Goal: Task Accomplishment & Management: Use online tool/utility

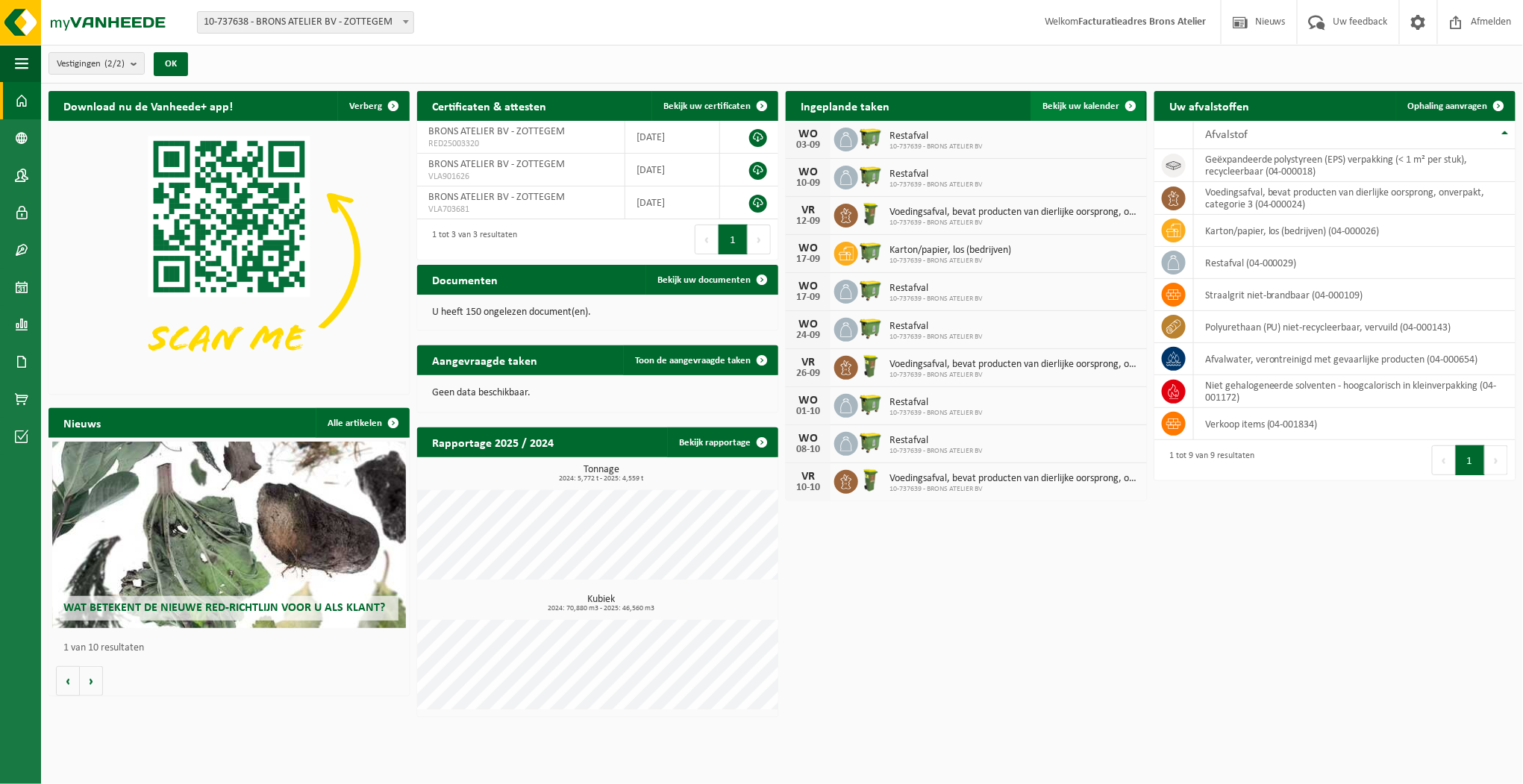
click at [1090, 109] on span "Bekijk uw kalender" at bounding box center [1081, 106] width 77 height 10
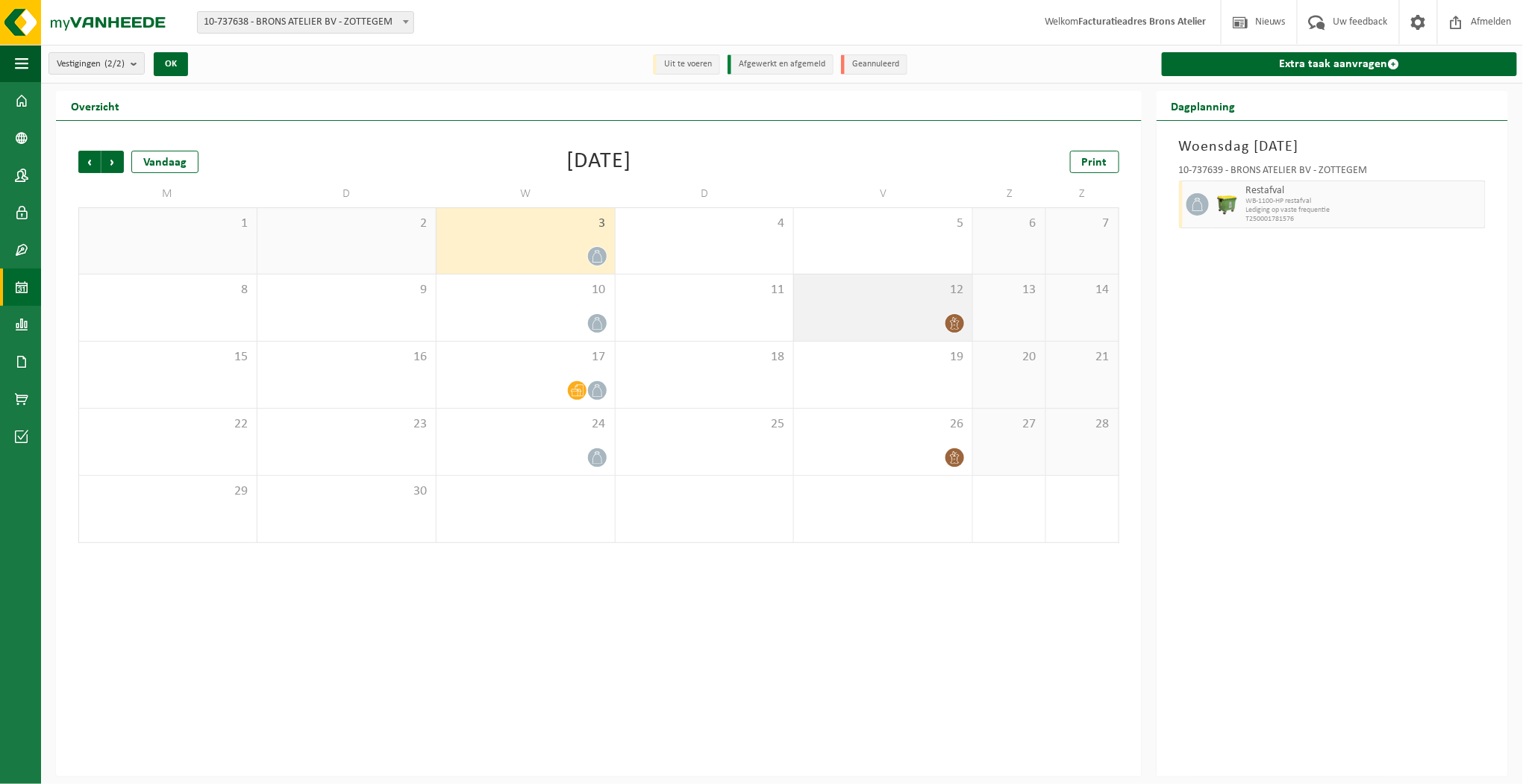
click at [957, 323] on icon at bounding box center [955, 323] width 13 height 13
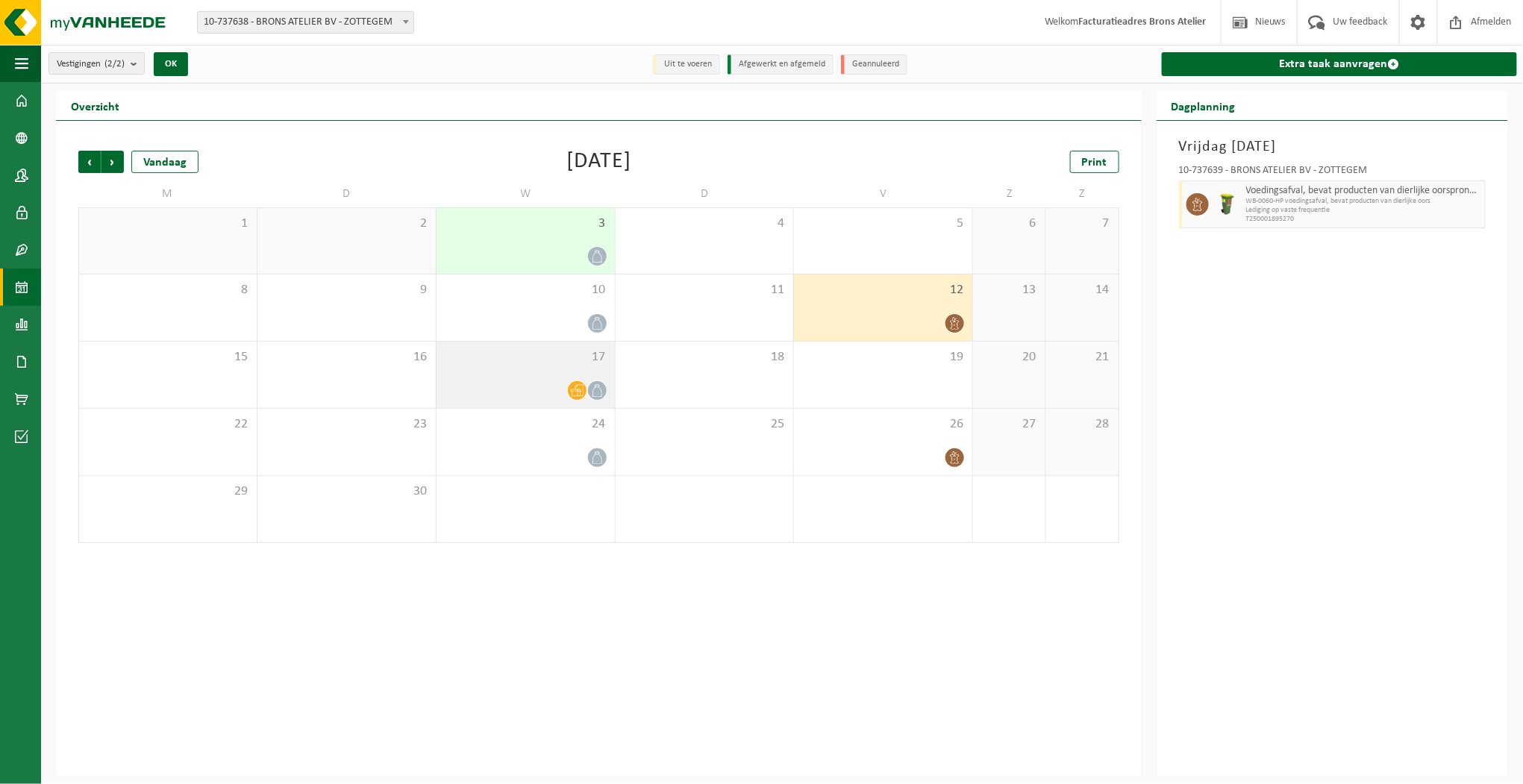
click at [575, 388] on icon at bounding box center [578, 390] width 13 height 13
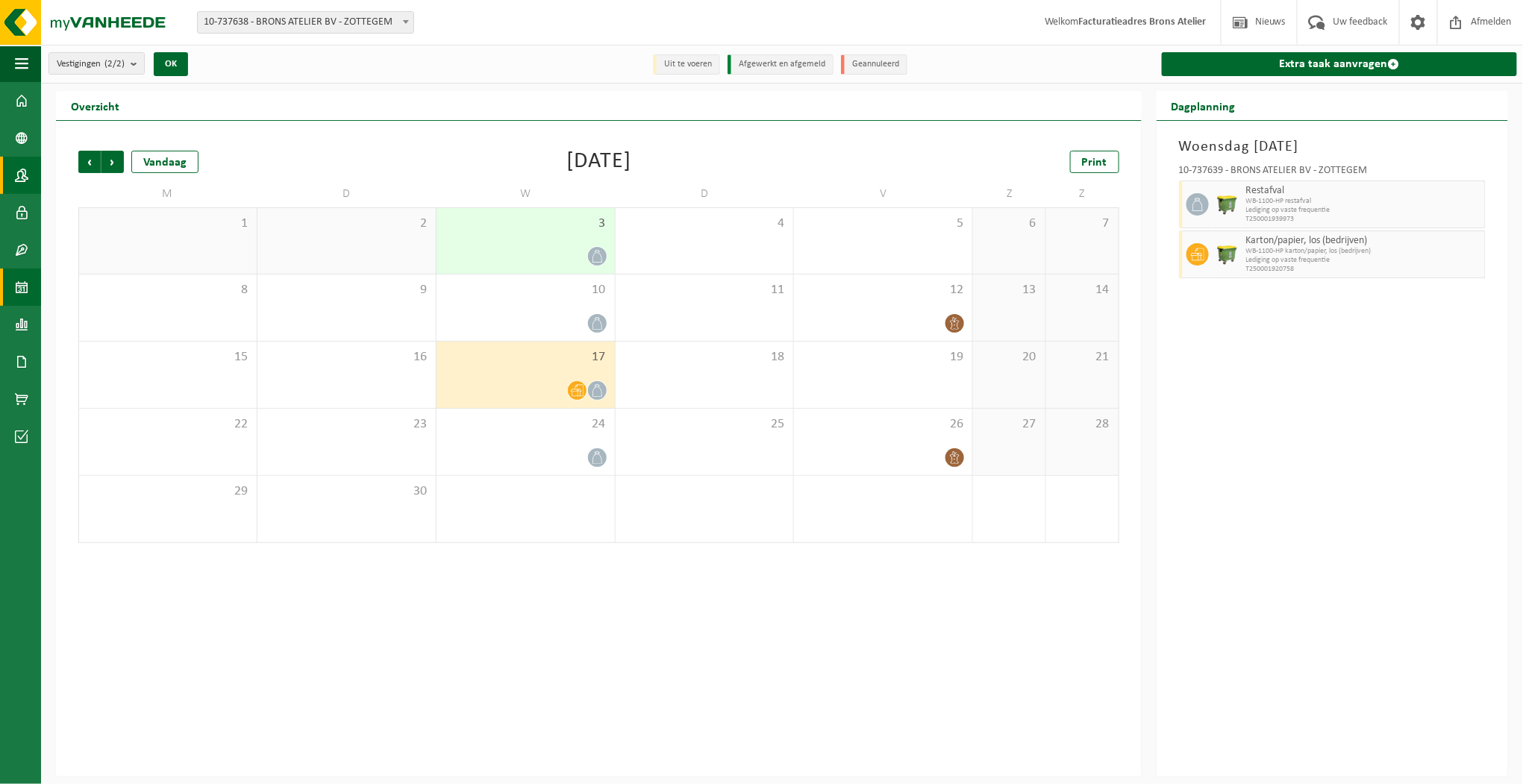
click at [22, 170] on span at bounding box center [21, 176] width 13 height 38
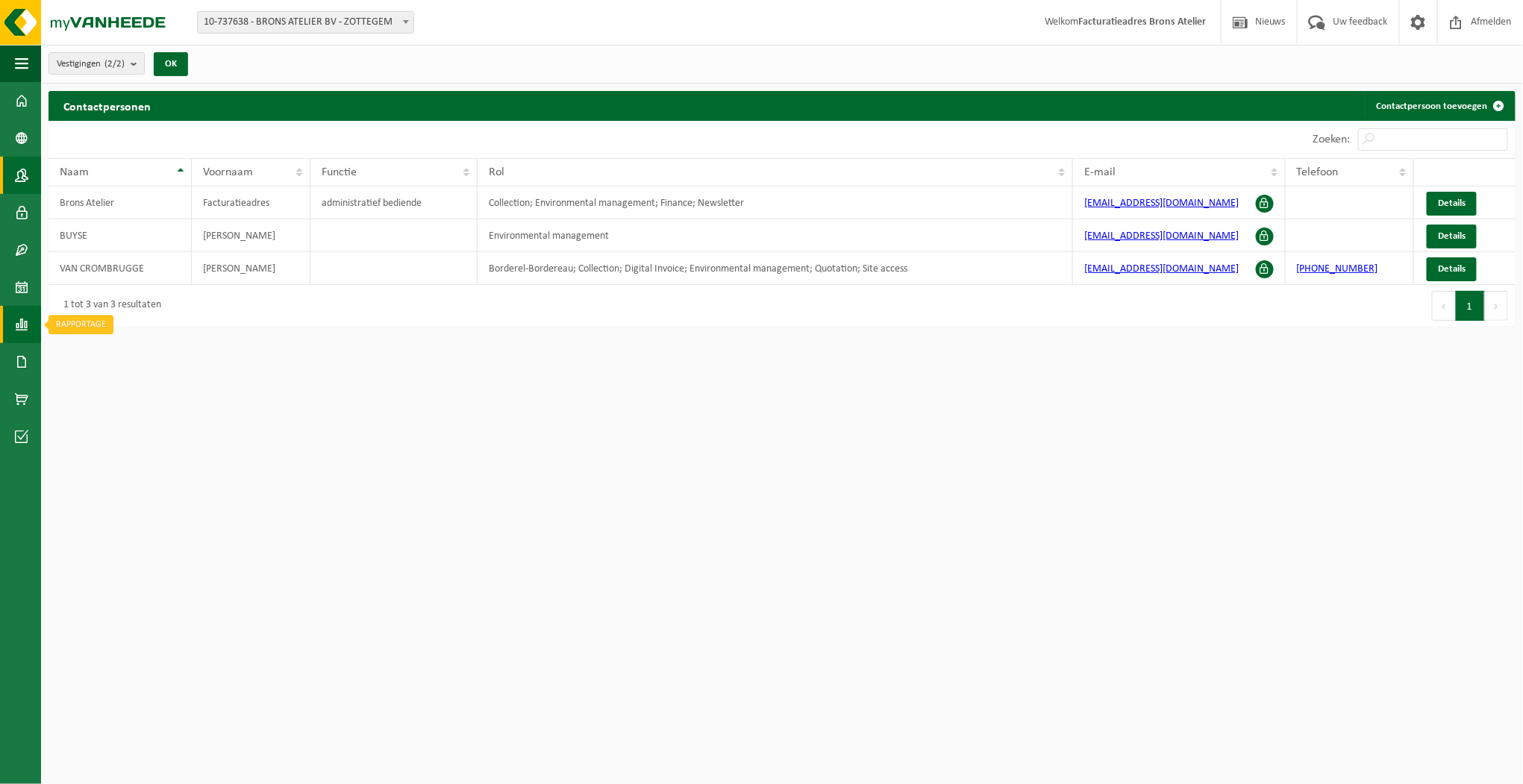
click at [21, 317] on span at bounding box center [21, 325] width 13 height 38
click at [18, 100] on span at bounding box center [21, 100] width 13 height 38
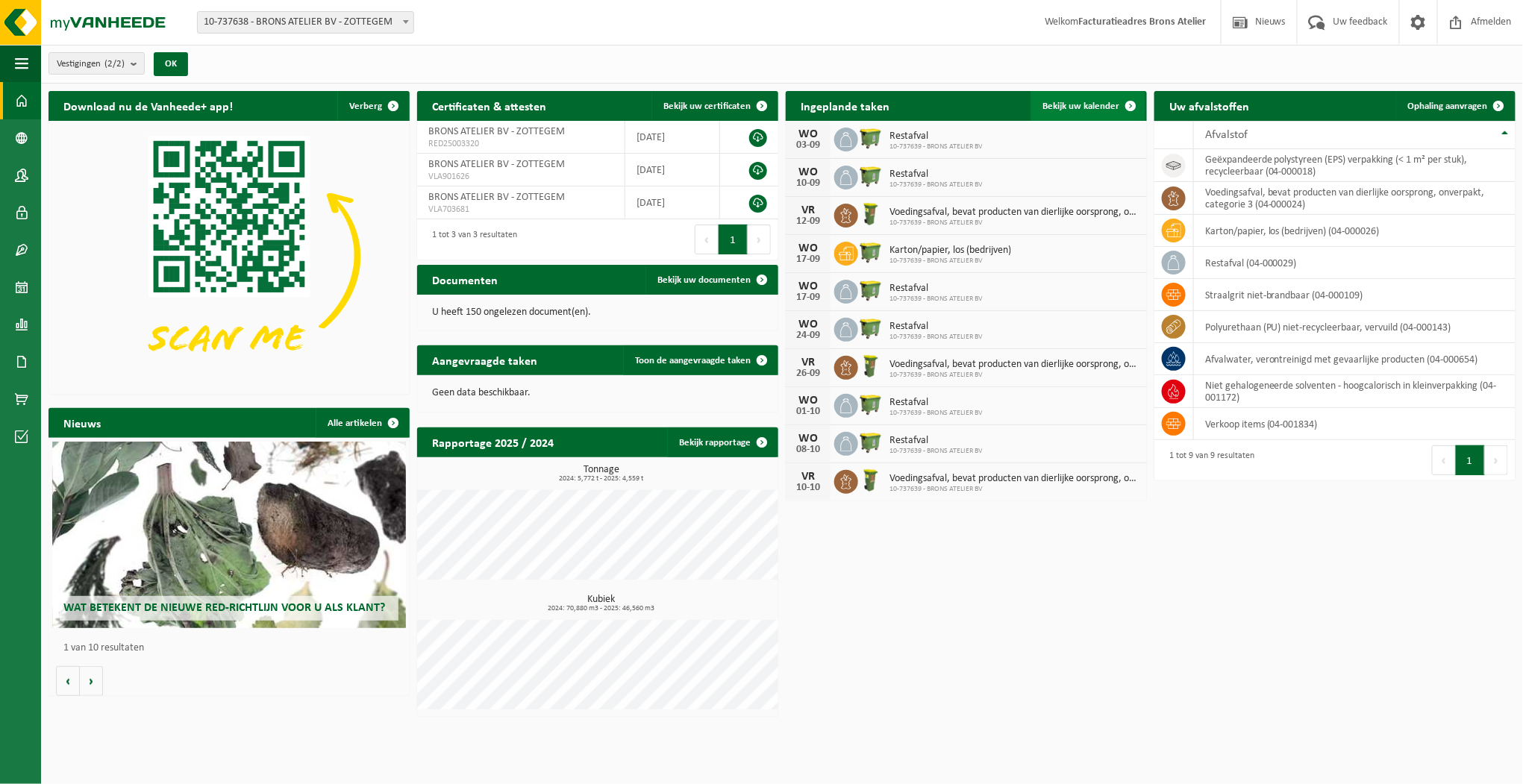
click at [1123, 105] on span at bounding box center [1131, 105] width 30 height 30
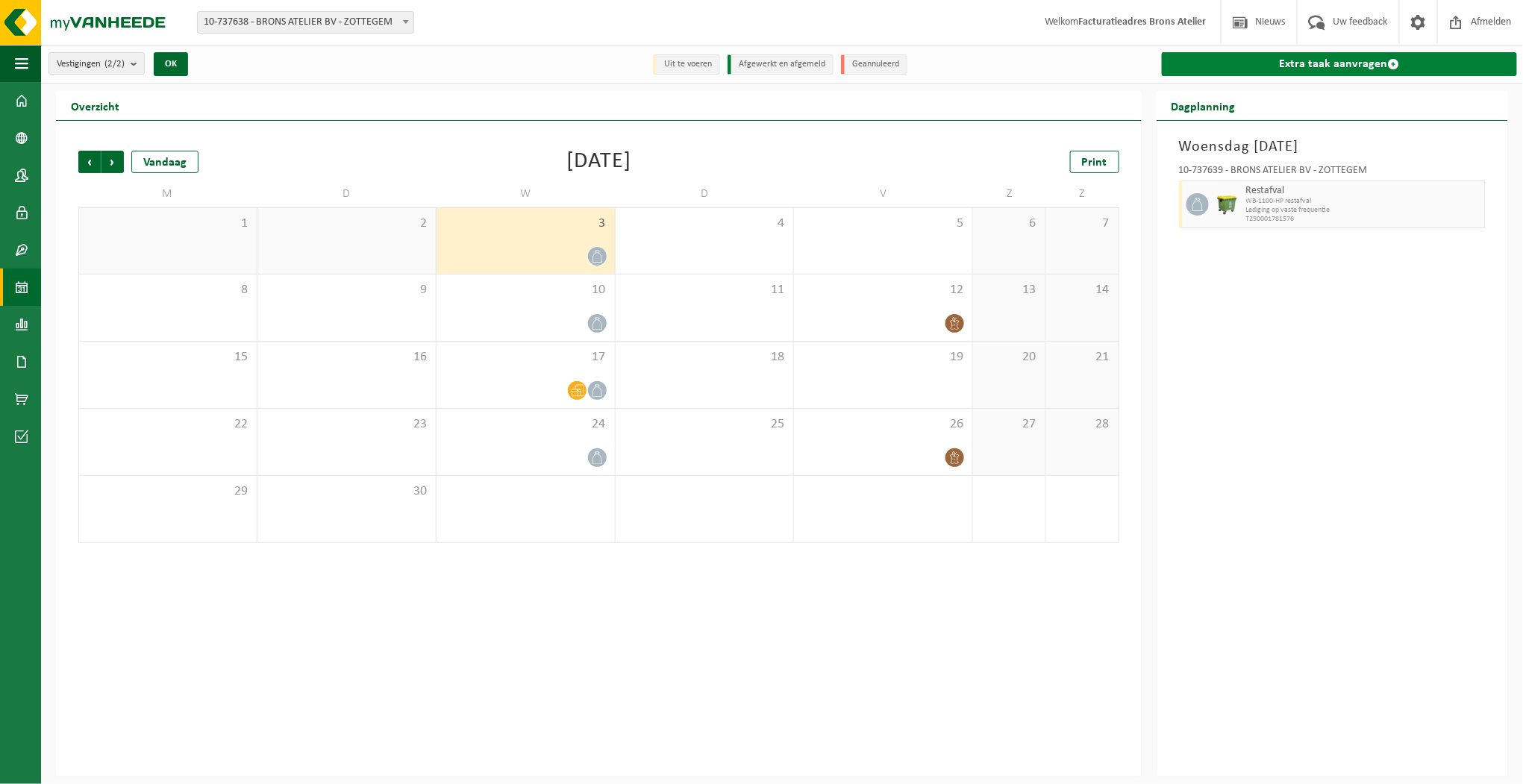
click at [1320, 59] on link "Extra taak aanvragen" at bounding box center [1340, 64] width 356 height 24
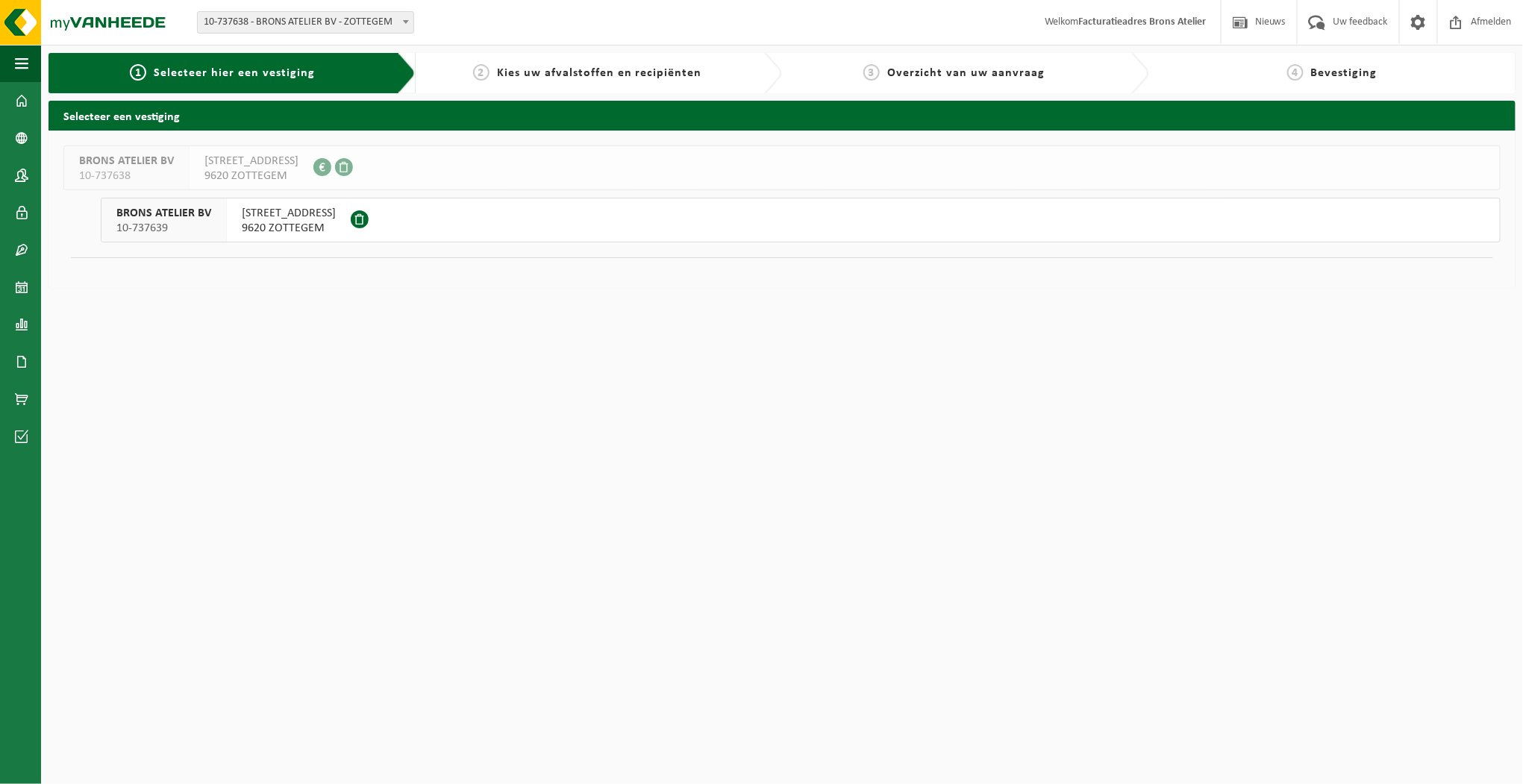
click at [815, 216] on button "BRONS ATELIER BV 10-737639 [STREET_ADDRESS]" at bounding box center [801, 220] width 1400 height 45
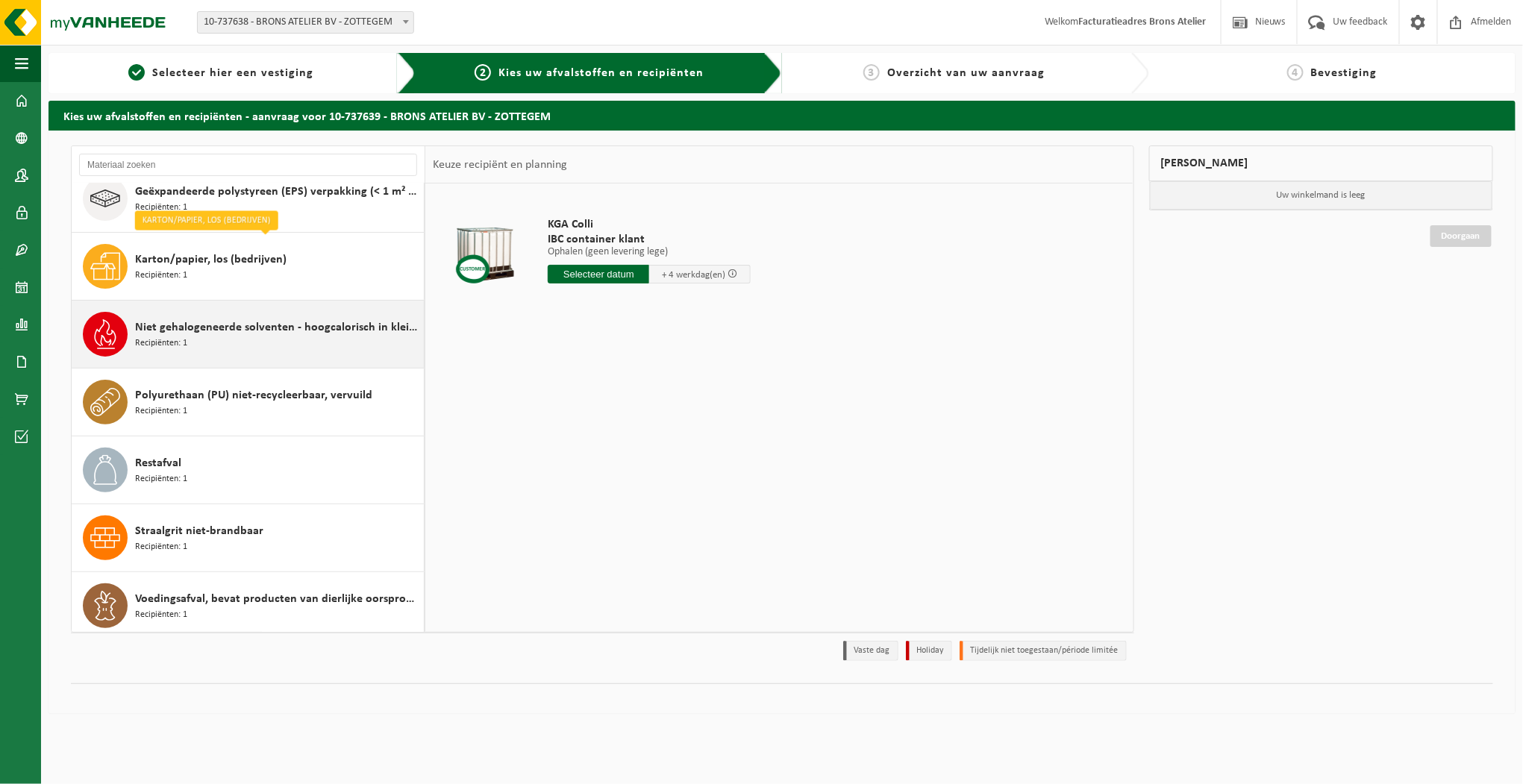
scroll to position [91, 0]
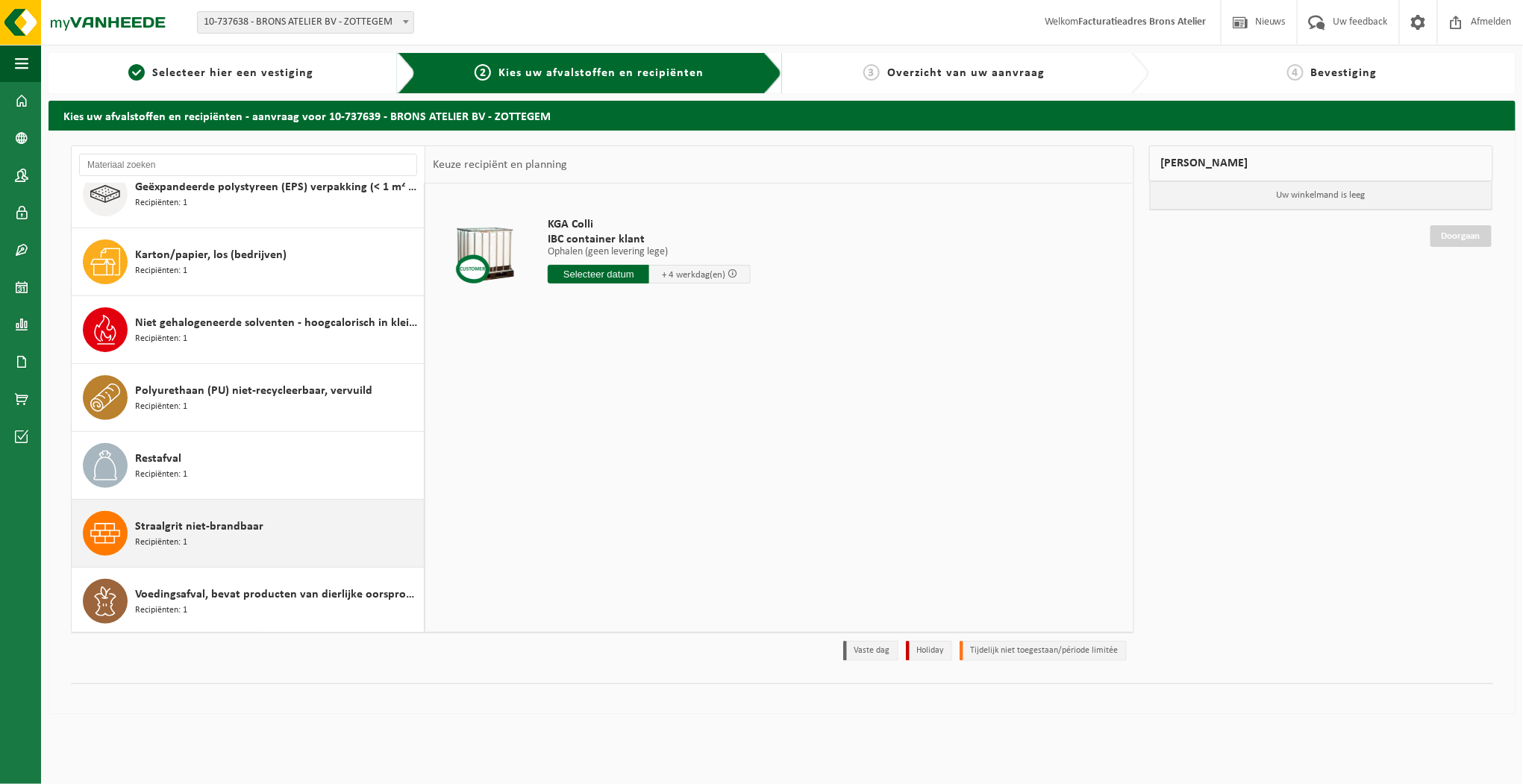
click at [272, 529] on div "Straalgrit niet-brandbaar Recipiënten: 1" at bounding box center [277, 533] width 285 height 45
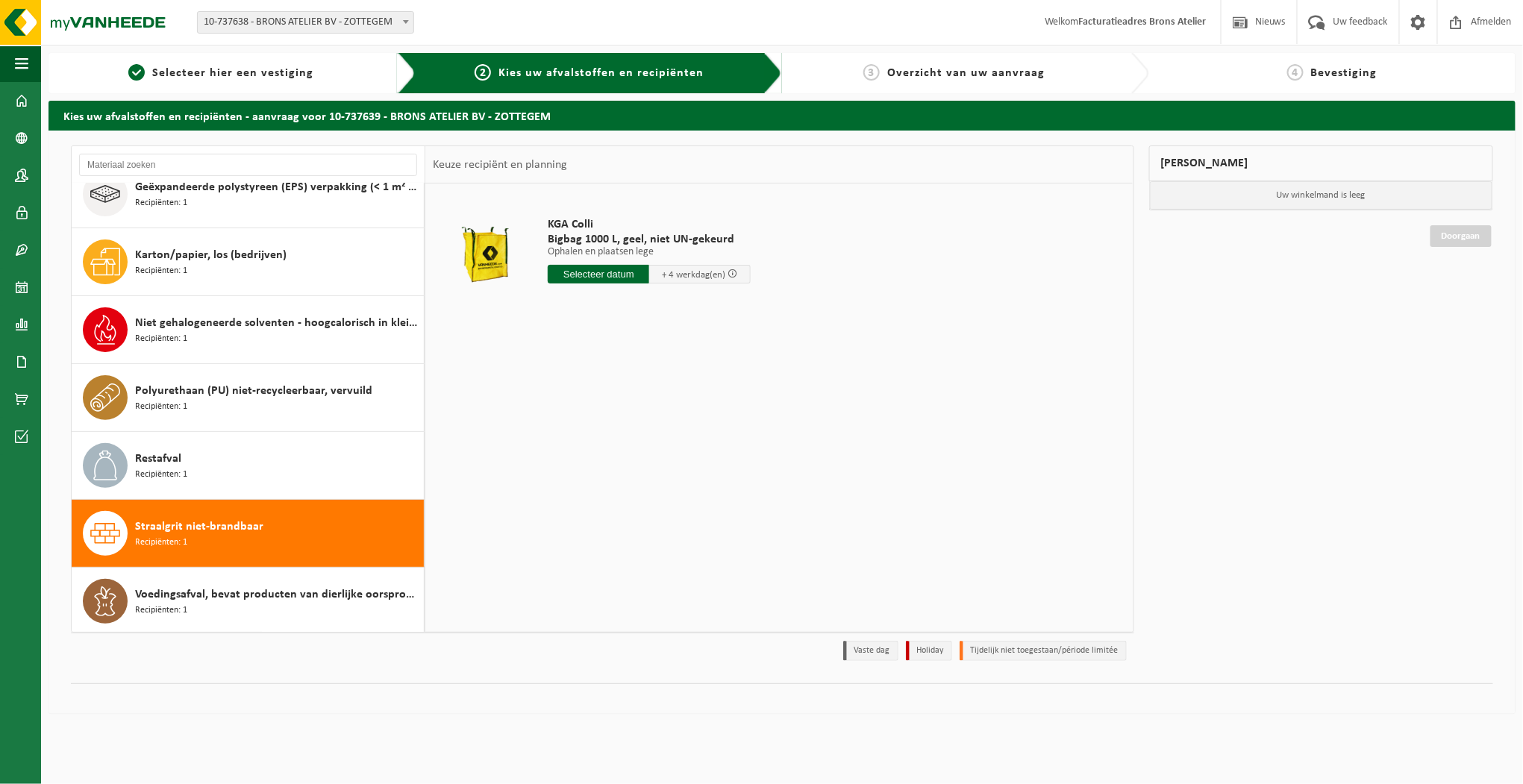
click at [619, 271] on input "text" at bounding box center [598, 274] width 101 height 19
click at [567, 381] on div "8" at bounding box center [562, 381] width 26 height 24
type input "Van 2025-09-08"
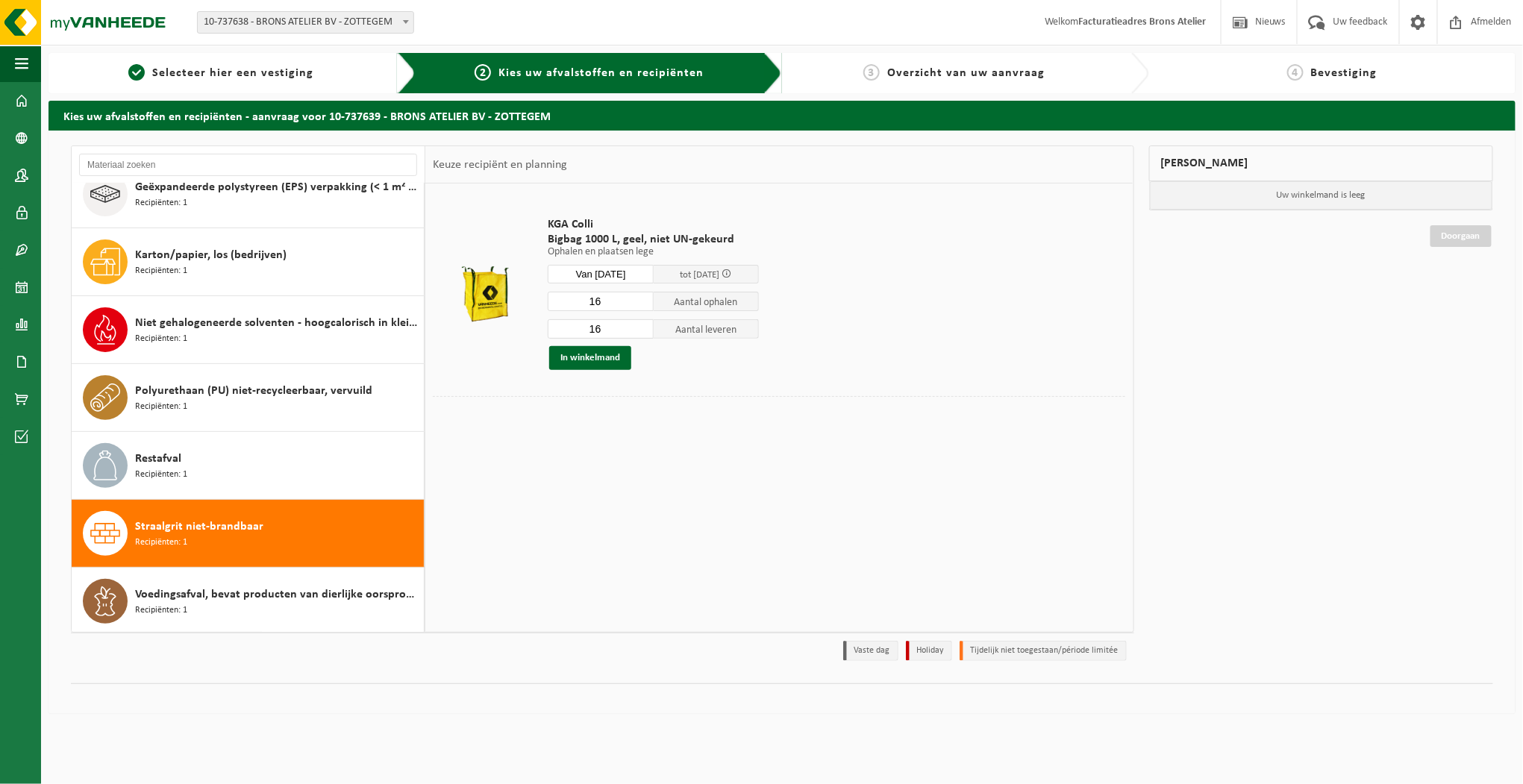
click at [614, 305] on input "16" at bounding box center [601, 301] width 106 height 20
type input "1"
type input "5"
click at [608, 329] on input "16" at bounding box center [601, 329] width 106 height 20
type input "1"
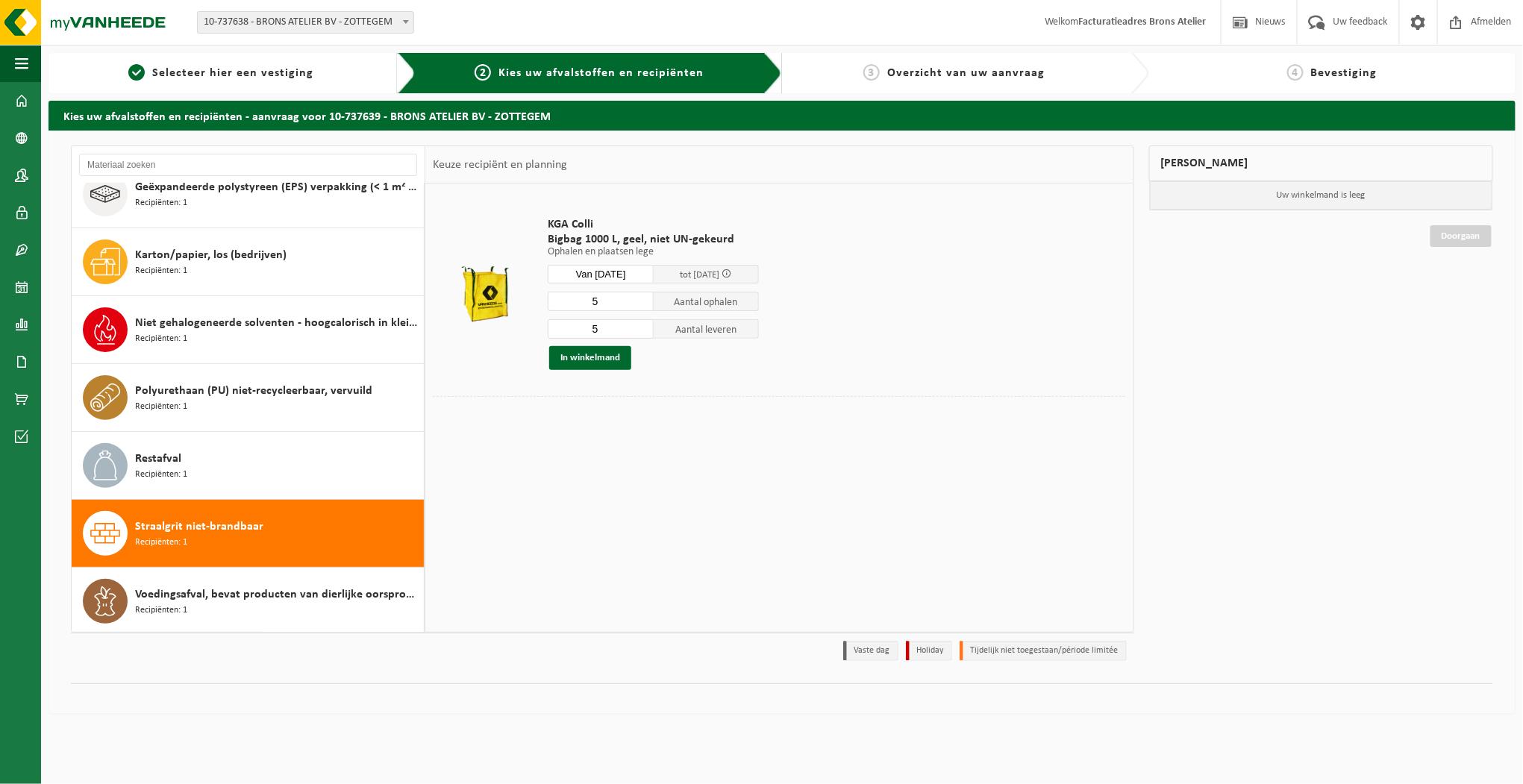
type input "5"
drag, startPoint x: 739, startPoint y: 350, endPoint x: 699, endPoint y: 361, distance: 41.5
click at [738, 350] on div "In winkelmand" at bounding box center [653, 358] width 212 height 24
click at [605, 359] on button "In winkelmand" at bounding box center [590, 358] width 82 height 24
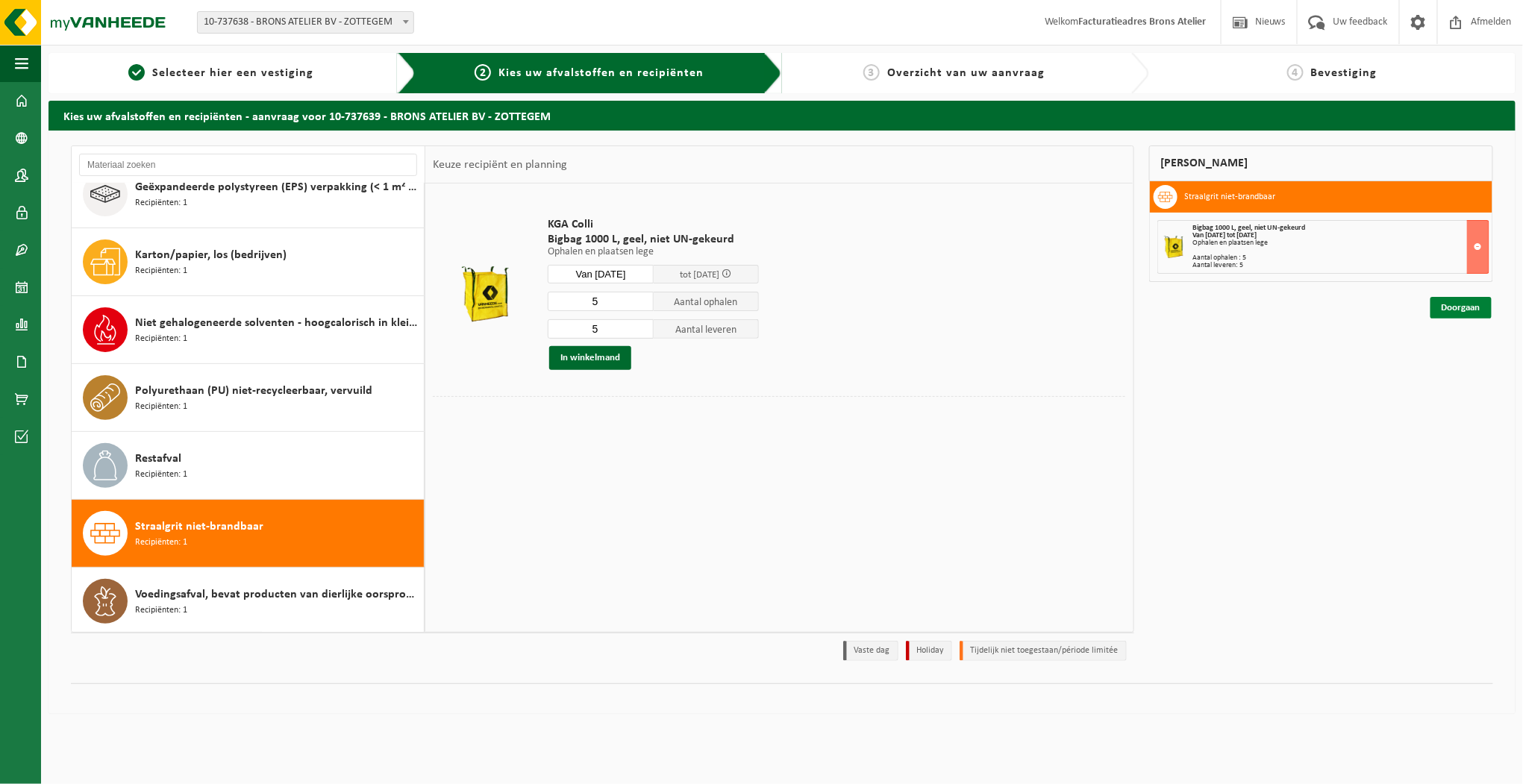
click at [1466, 306] on link "Doorgaan" at bounding box center [1461, 308] width 61 height 21
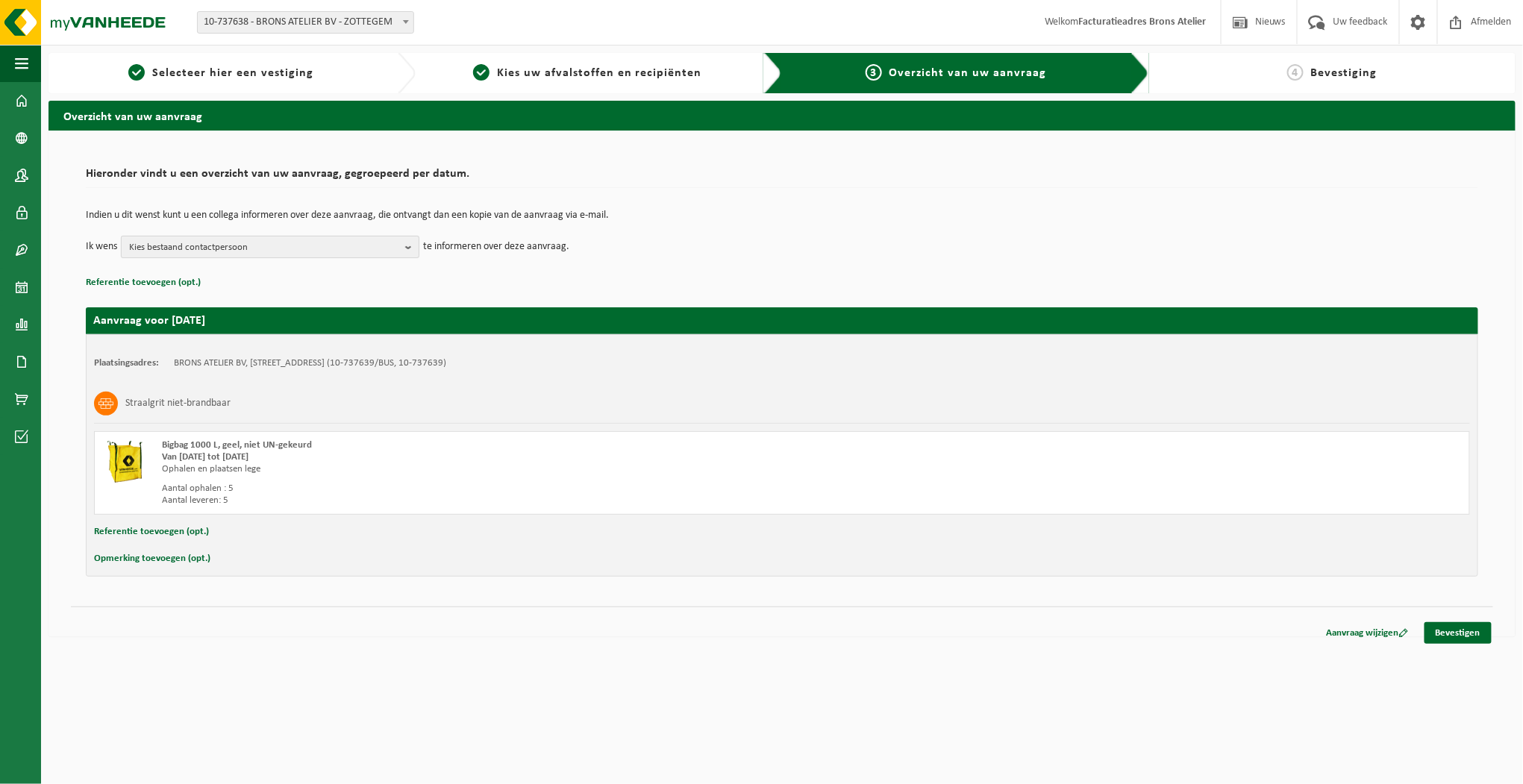
click at [395, 243] on span "Kies bestaand contactpersoon" at bounding box center [264, 247] width 270 height 22
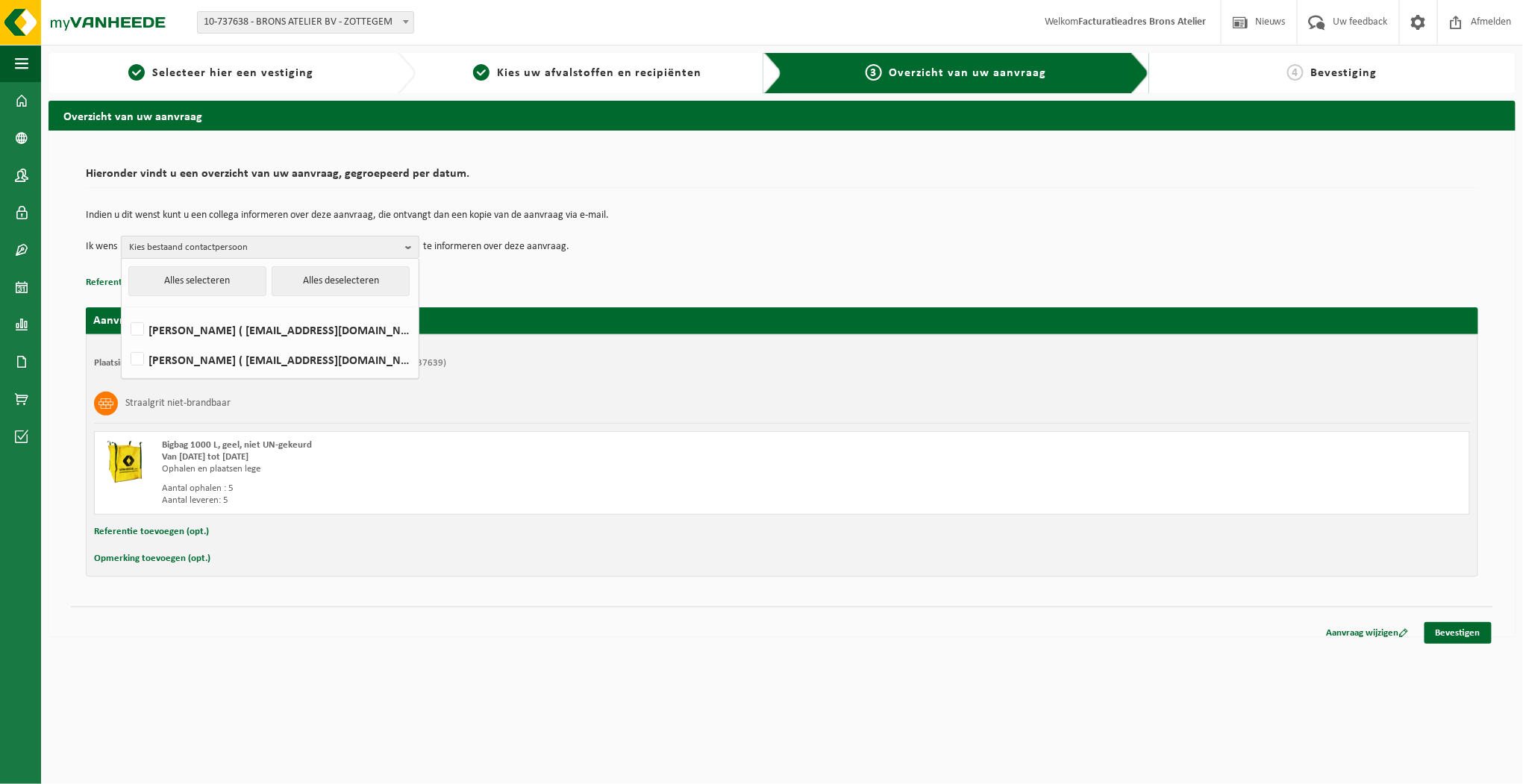
click at [395, 243] on span "Kies bestaand contactpersoon" at bounding box center [264, 247] width 270 height 22
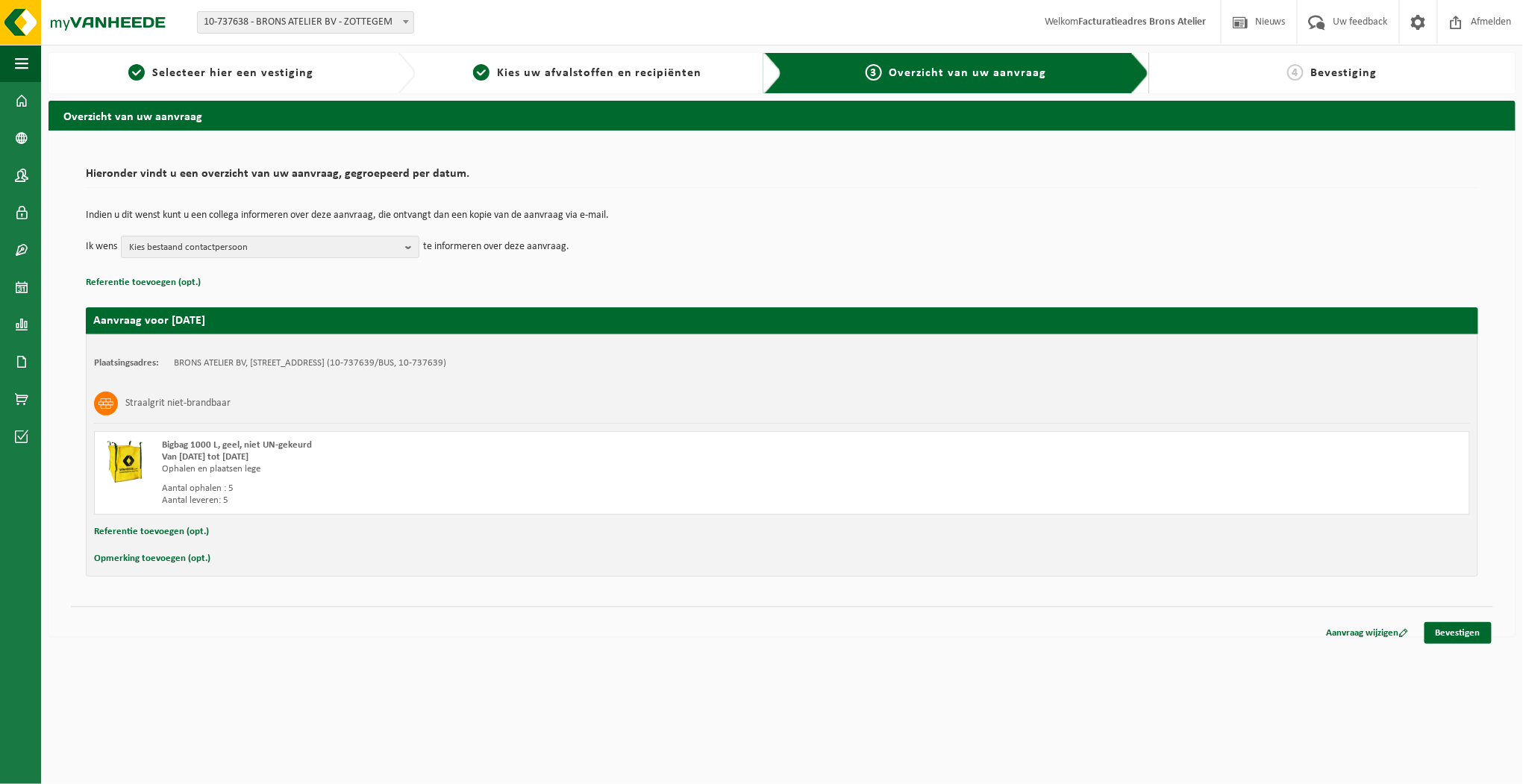
click at [870, 291] on p "Referentie toevoegen (opt.)" at bounding box center [782, 283] width 1392 height 20
